Goal: Information Seeking & Learning: Learn about a topic

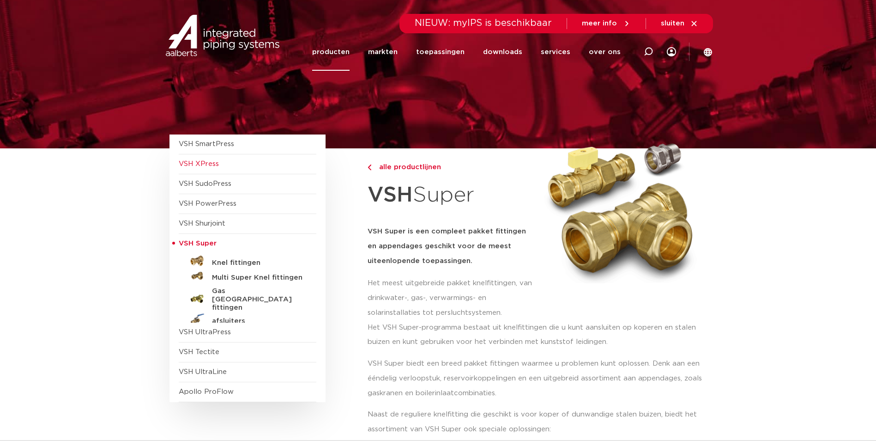
click at [212, 162] on span "VSH XPress" at bounding box center [199, 163] width 40 height 7
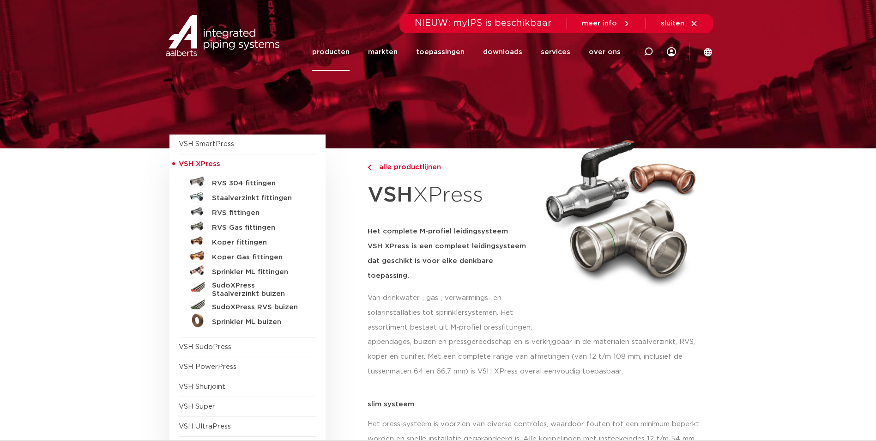
click at [251, 178] on link "RVS 304 fittingen" at bounding box center [248, 181] width 138 height 15
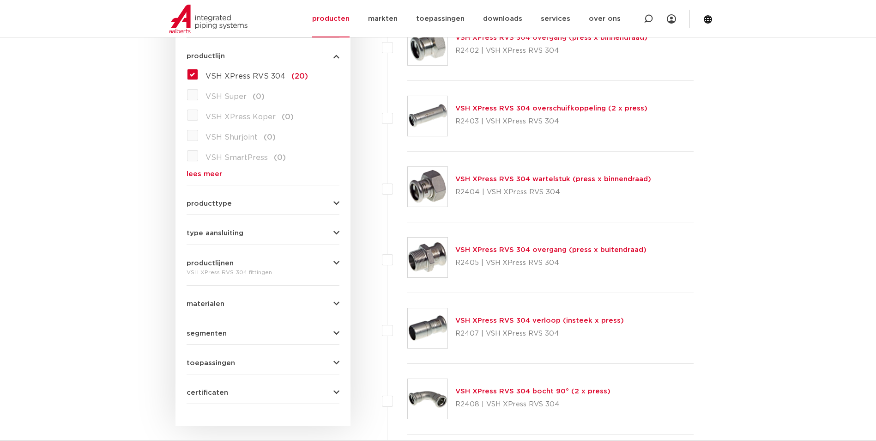
scroll to position [255, 0]
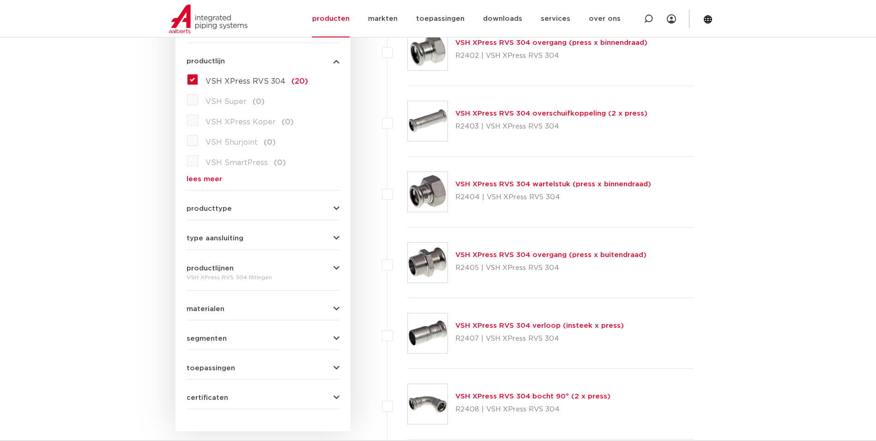
click at [201, 177] on link "lees meer" at bounding box center [263, 179] width 153 height 7
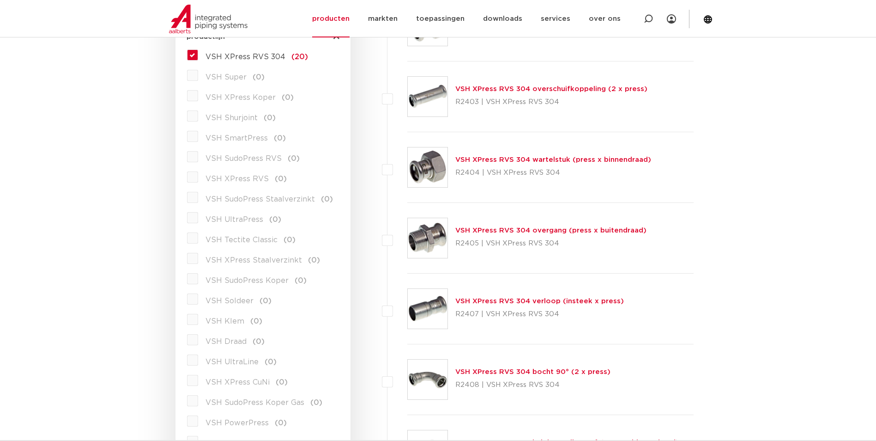
scroll to position [302, 0]
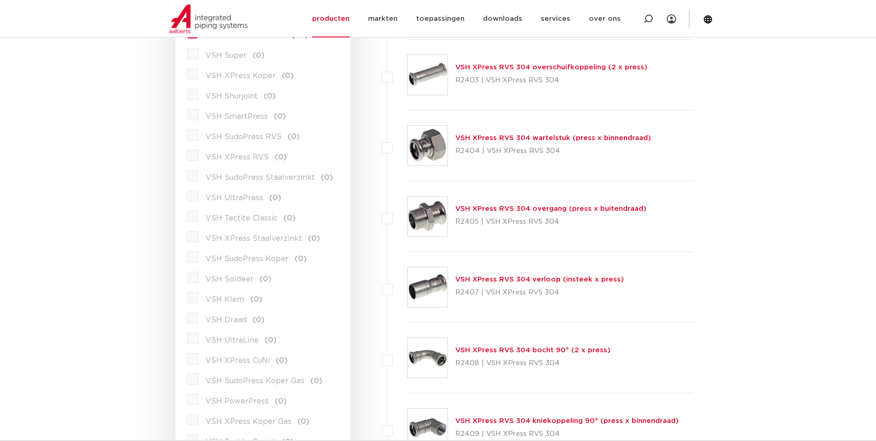
click at [198, 199] on label "VSH UltraPress (0)" at bounding box center [239, 195] width 83 height 15
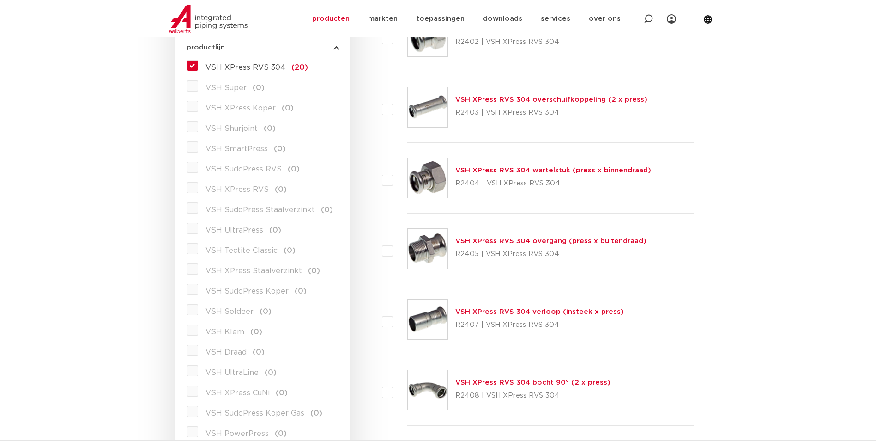
scroll to position [255, 0]
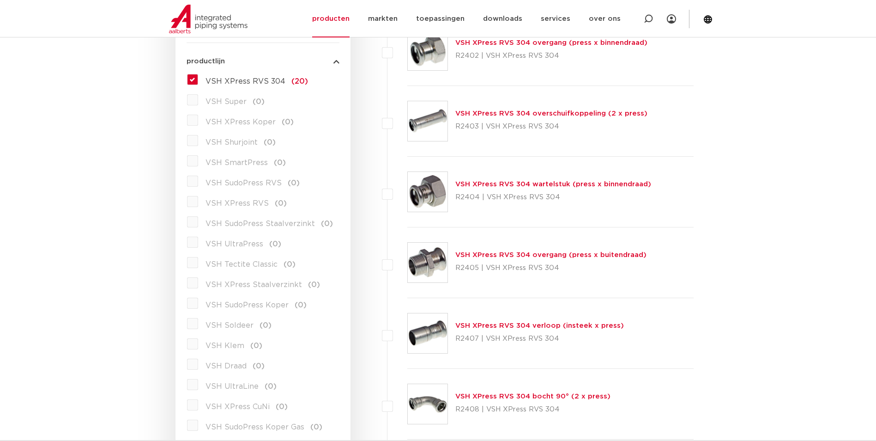
drag, startPoint x: 270, startPoint y: 180, endPoint x: 188, endPoint y: 73, distance: 135.1
click at [198, 75] on label "VSH XPress RVS 304 (20)" at bounding box center [253, 79] width 110 height 15
click at [0, 0] on input "VSH XPress RVS 304 (20)" at bounding box center [0, 0] width 0 height 0
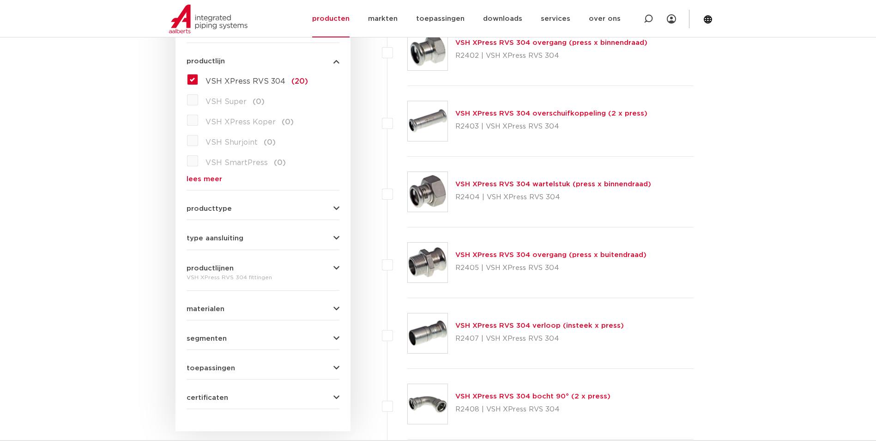
click at [196, 178] on link "lees meer" at bounding box center [263, 179] width 153 height 7
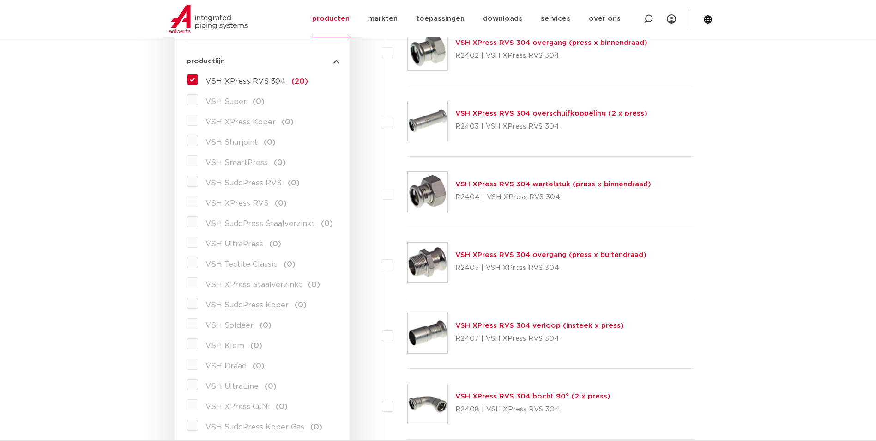
click at [198, 79] on label "VSH XPress RVS 304 (20)" at bounding box center [253, 79] width 110 height 15
click at [0, 0] on input "VSH XPress RVS 304 (20)" at bounding box center [0, 0] width 0 height 0
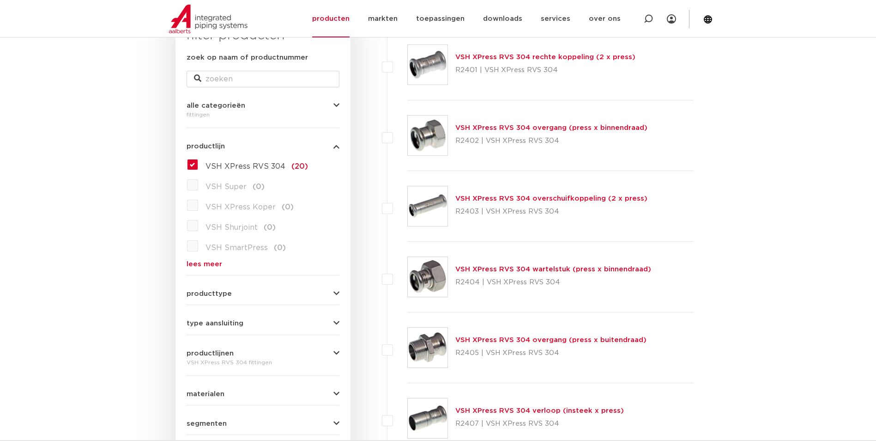
scroll to position [71, 0]
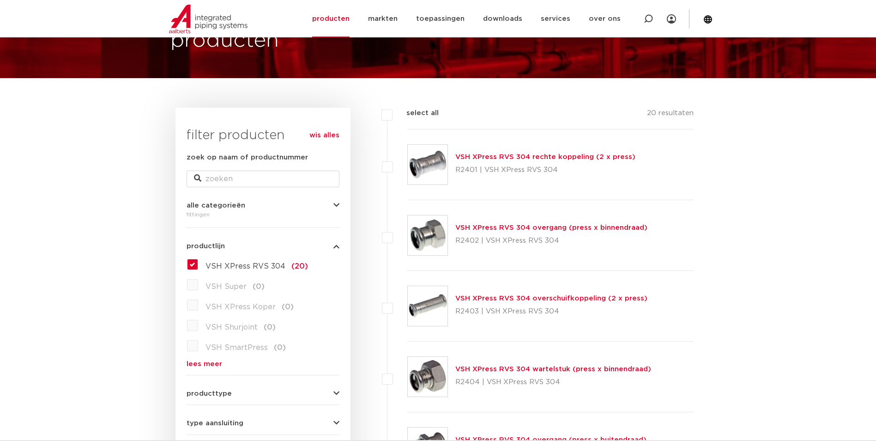
click at [198, 263] on label "VSH XPress RVS 304 (20)" at bounding box center [253, 264] width 110 height 15
click at [0, 0] on input "VSH XPress RVS 304 (20)" at bounding box center [0, 0] width 0 height 0
click at [350, 17] on link "producten" at bounding box center [330, 18] width 37 height 37
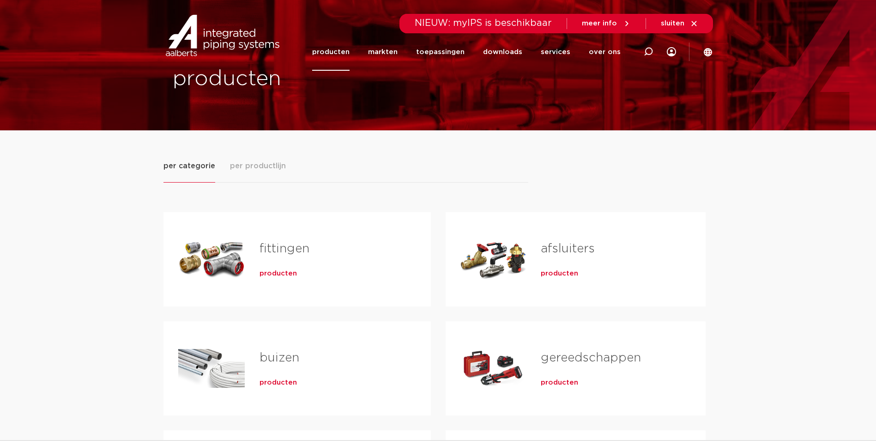
scroll to position [46, 0]
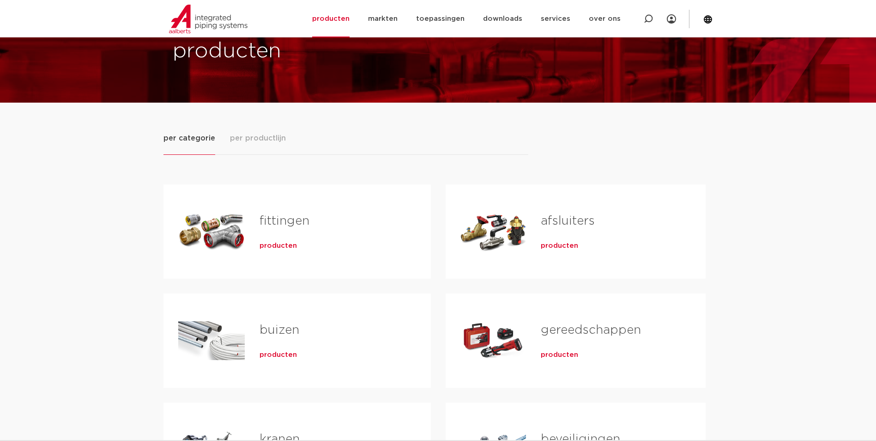
click at [267, 247] on span "producten" at bounding box center [278, 245] width 37 height 9
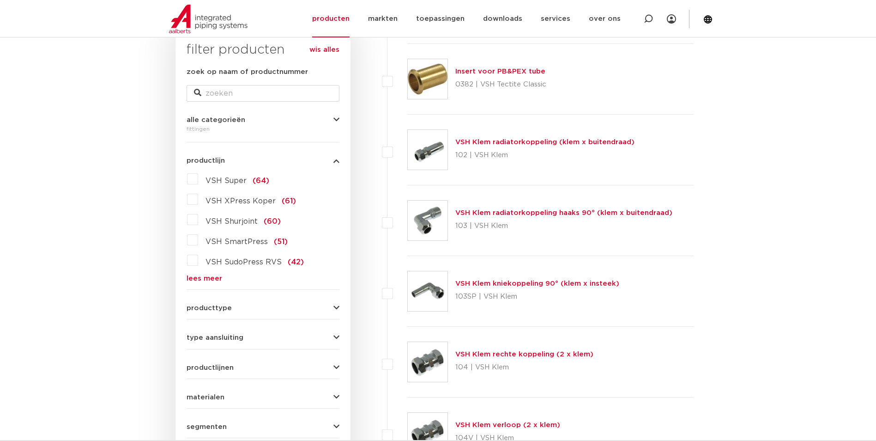
scroll to position [163, 0]
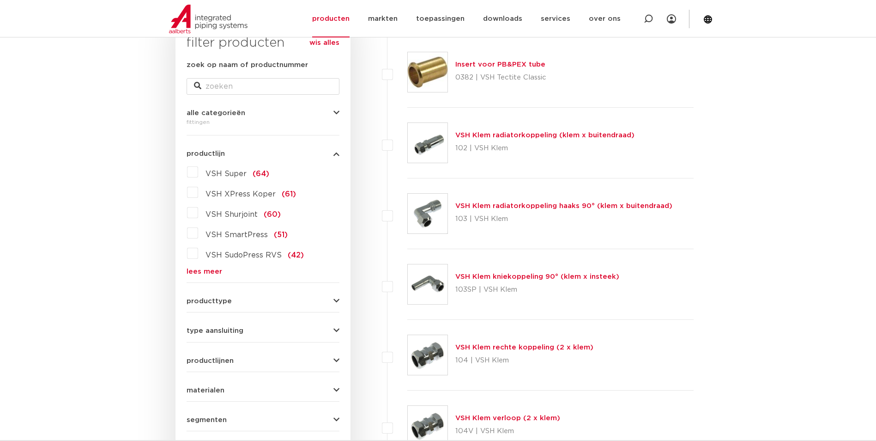
click at [202, 271] on link "lees meer" at bounding box center [263, 271] width 153 height 7
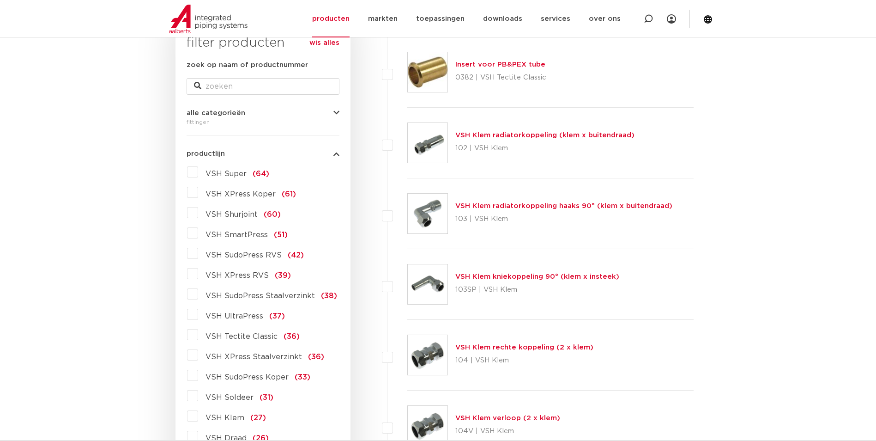
click at [198, 313] on label "VSH UltraPress (37)" at bounding box center [241, 314] width 87 height 15
click at [0, 0] on input "VSH UltraPress (37)" at bounding box center [0, 0] width 0 height 0
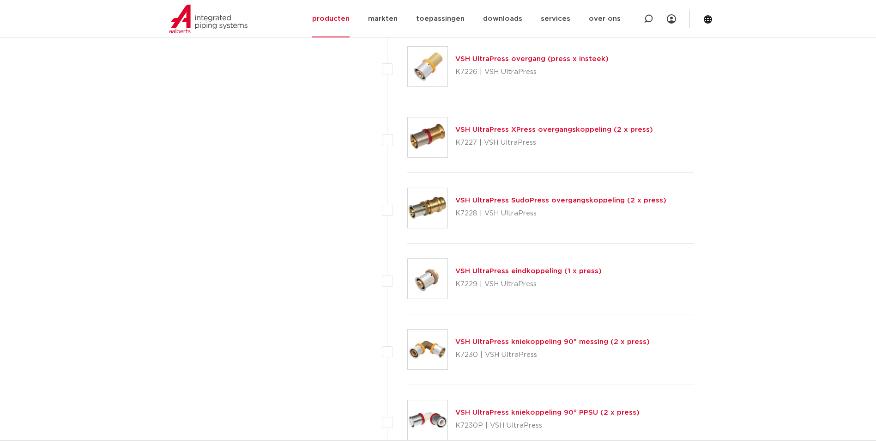
scroll to position [994, 0]
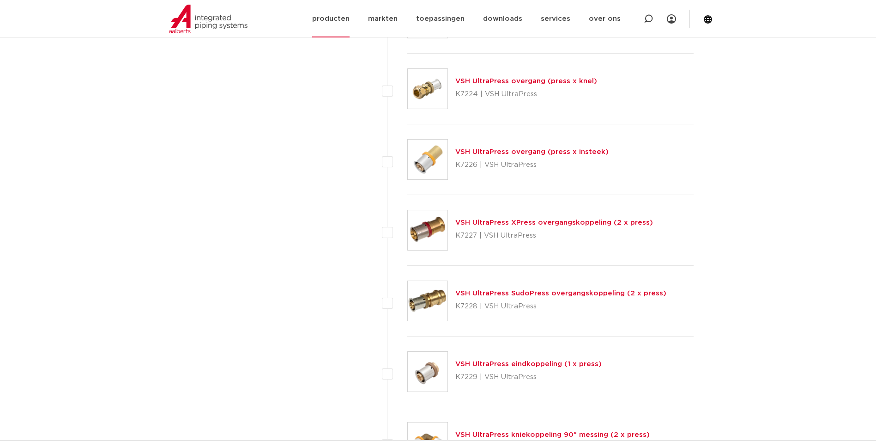
click at [339, 18] on link "producten" at bounding box center [330, 18] width 37 height 37
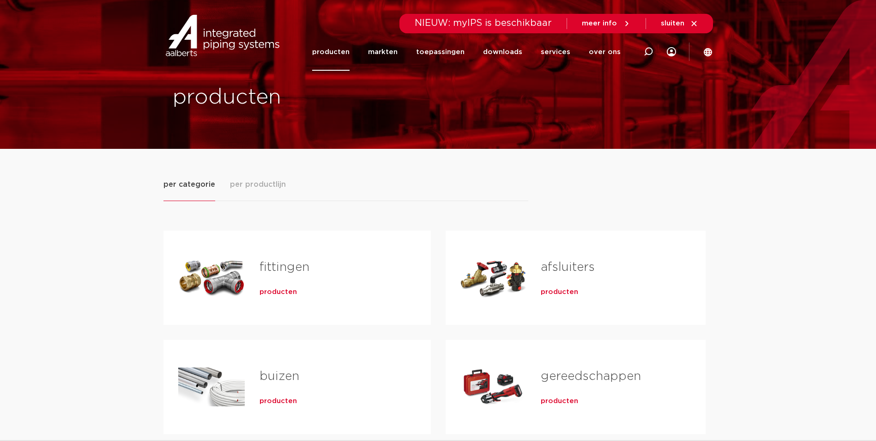
click at [213, 276] on div "Tabs. Open items met enter of spatie, sluit af met escape en navigeer met de pi…" at bounding box center [211, 277] width 67 height 65
click at [218, 283] on div "Tabs. Open items met enter of spatie, sluit af met escape en navigeer met de pi…" at bounding box center [211, 277] width 67 height 65
click at [286, 289] on span "producten" at bounding box center [278, 291] width 37 height 9
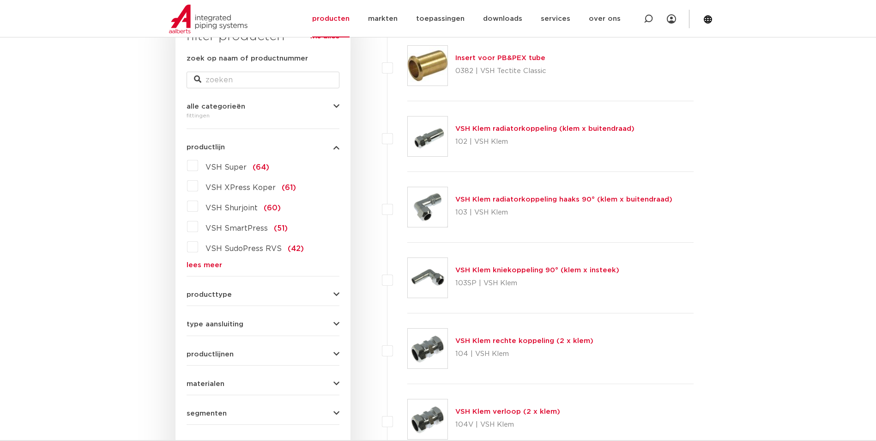
scroll to position [163, 0]
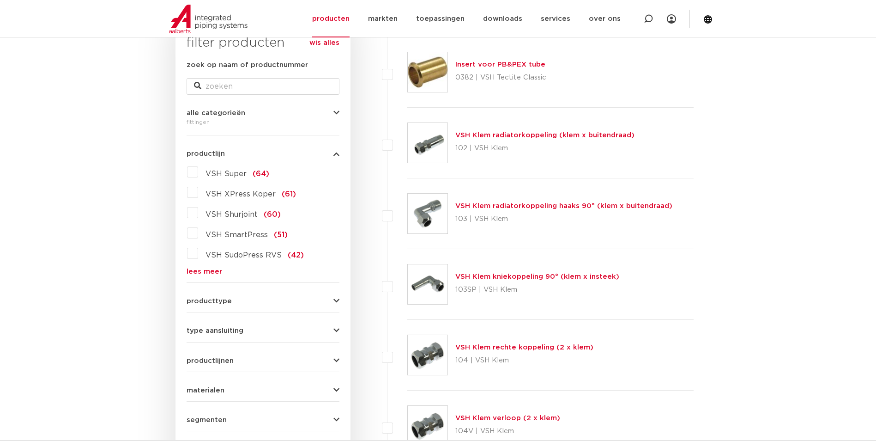
click at [206, 270] on link "lees meer" at bounding box center [263, 271] width 153 height 7
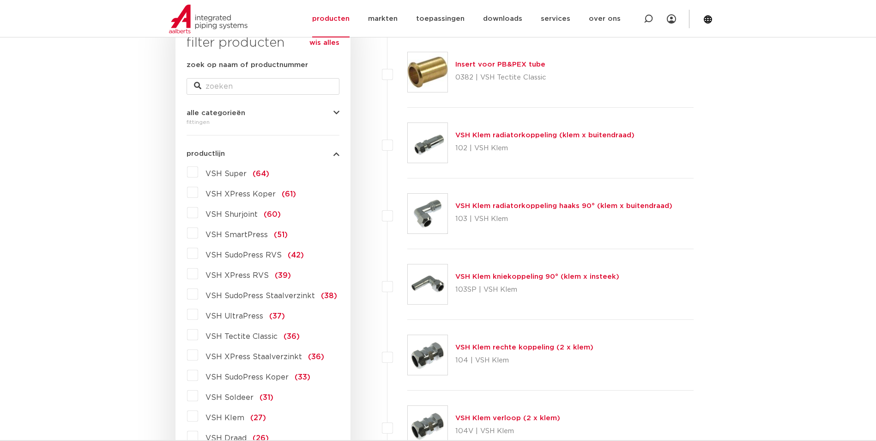
click at [198, 277] on label "VSH XPress RVS (39)" at bounding box center [244, 273] width 93 height 15
click at [0, 0] on input "VSH XPress RVS (39)" at bounding box center [0, 0] width 0 height 0
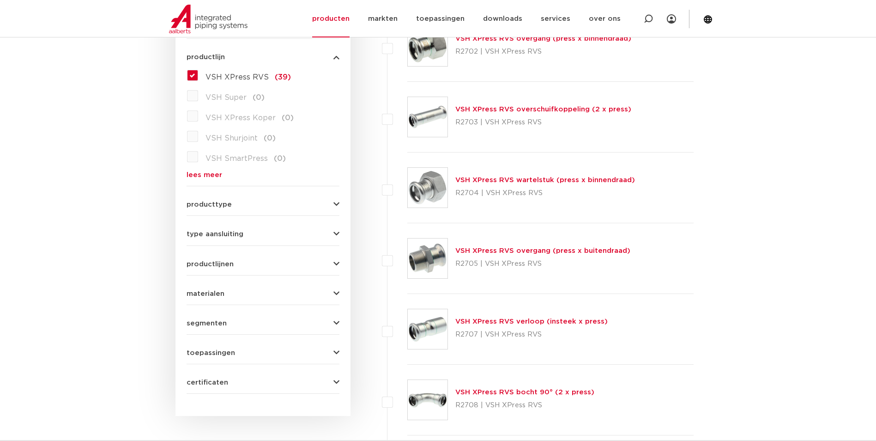
scroll to position [163, 0]
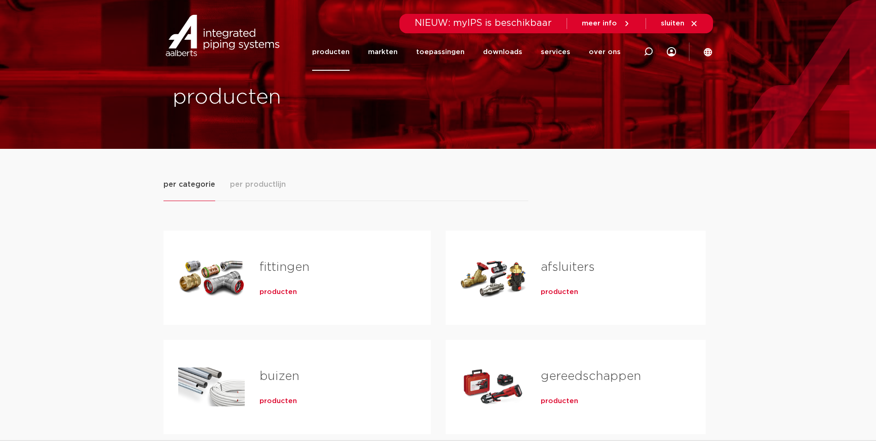
click at [275, 292] on span "producten" at bounding box center [278, 291] width 37 height 9
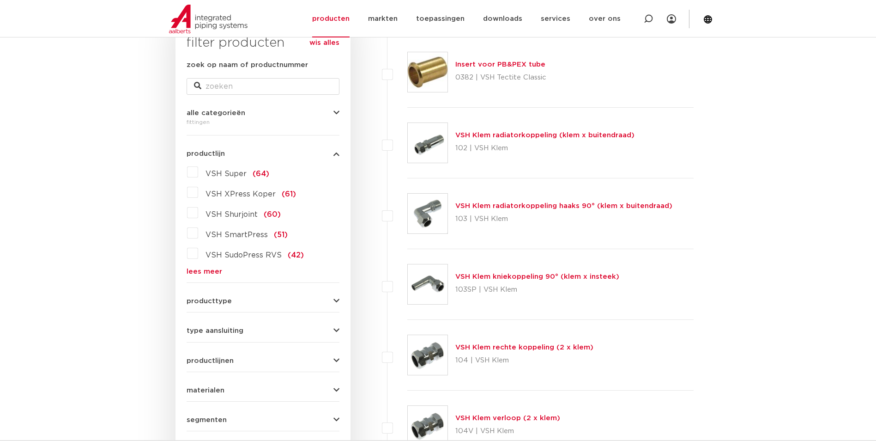
scroll to position [163, 0]
click at [202, 268] on link "lees meer" at bounding box center [263, 271] width 153 height 7
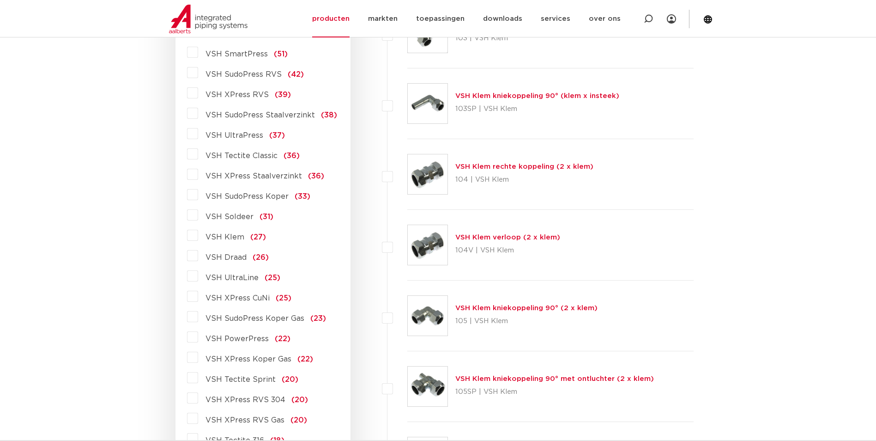
scroll to position [255, 0]
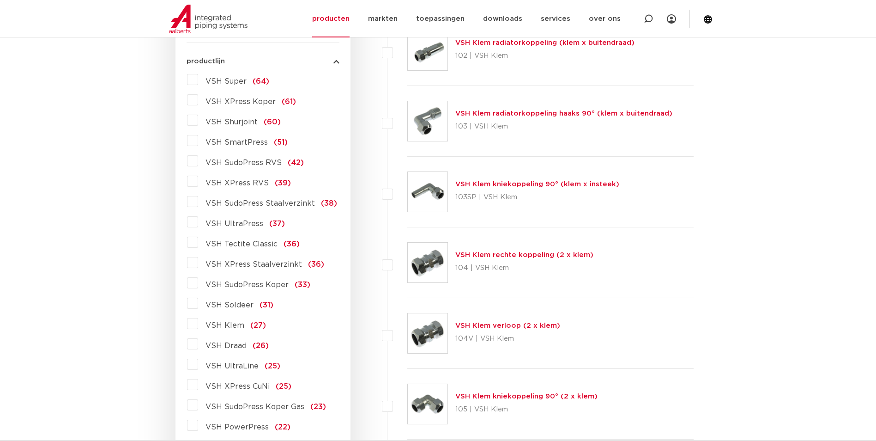
click at [198, 221] on label "VSH UltraPress (37)" at bounding box center [241, 221] width 87 height 15
click at [0, 0] on input "VSH UltraPress (37)" at bounding box center [0, 0] width 0 height 0
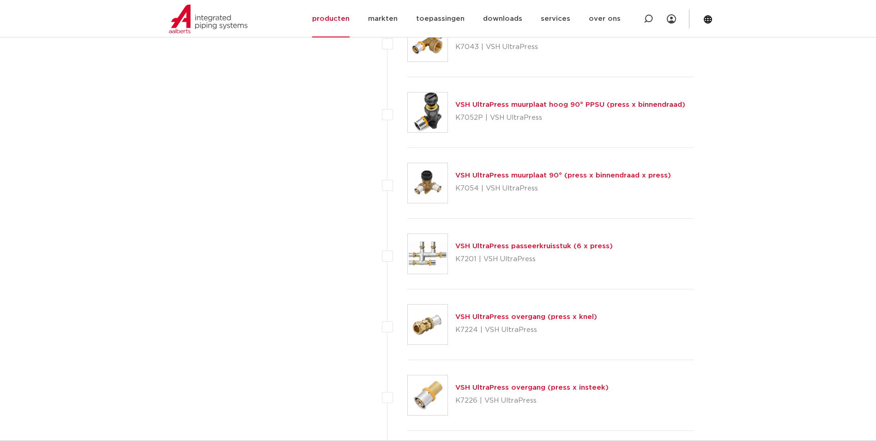
scroll to position [856, 0]
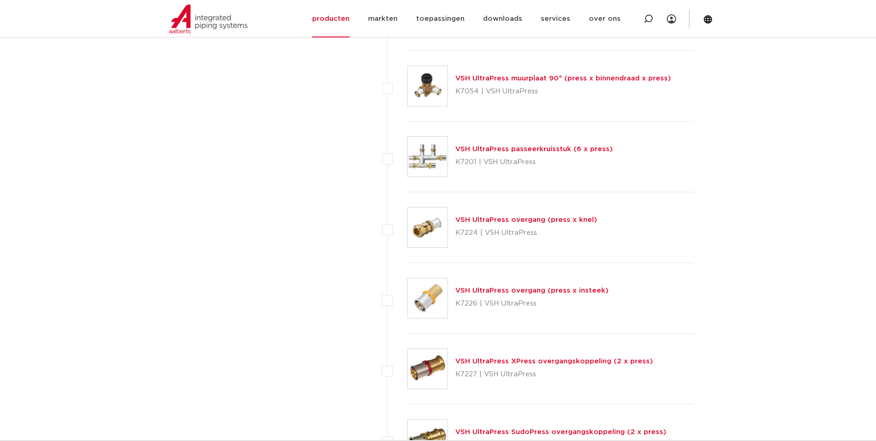
click at [497, 291] on link "VSH UltraPress overgang (press x insteek)" at bounding box center [531, 290] width 153 height 7
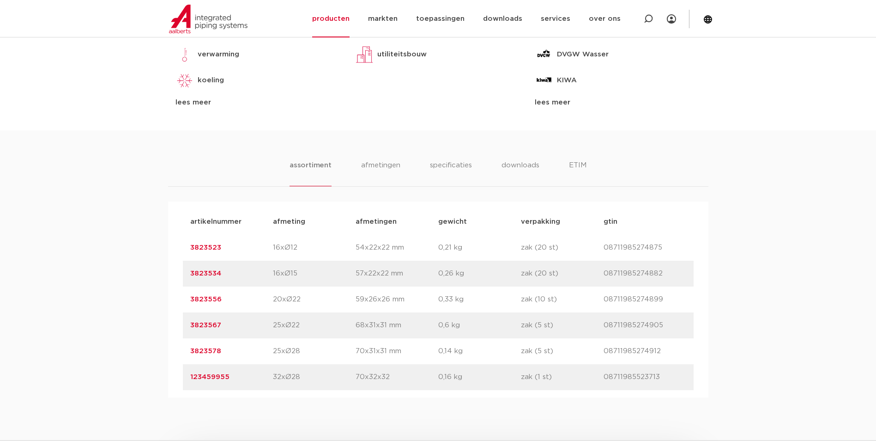
scroll to position [370, 0]
